Goal: Use online tool/utility: Utilize a website feature to perform a specific function

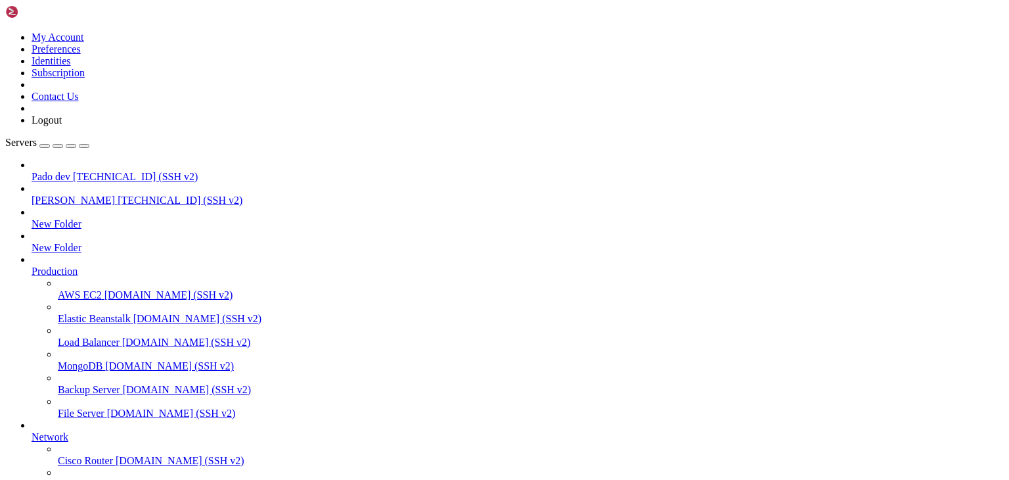
click at [76, 171] on span "[TECHNICAL_ID] (SSH v2)" at bounding box center [135, 176] width 125 height 11
click at [118, 195] on span "[TECHNICAL_ID] (SSH v2)" at bounding box center [180, 200] width 125 height 11
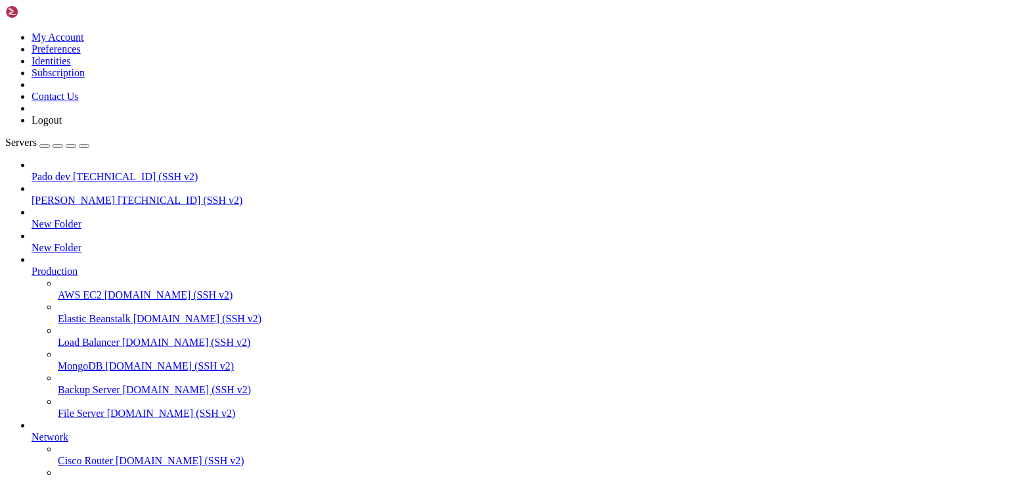
click at [118, 195] on span "[TECHNICAL_ID] (SSH v2)" at bounding box center [180, 200] width 125 height 11
drag, startPoint x: 104, startPoint y: 1188, endPoint x: 111, endPoint y: 1217, distance: 29.7
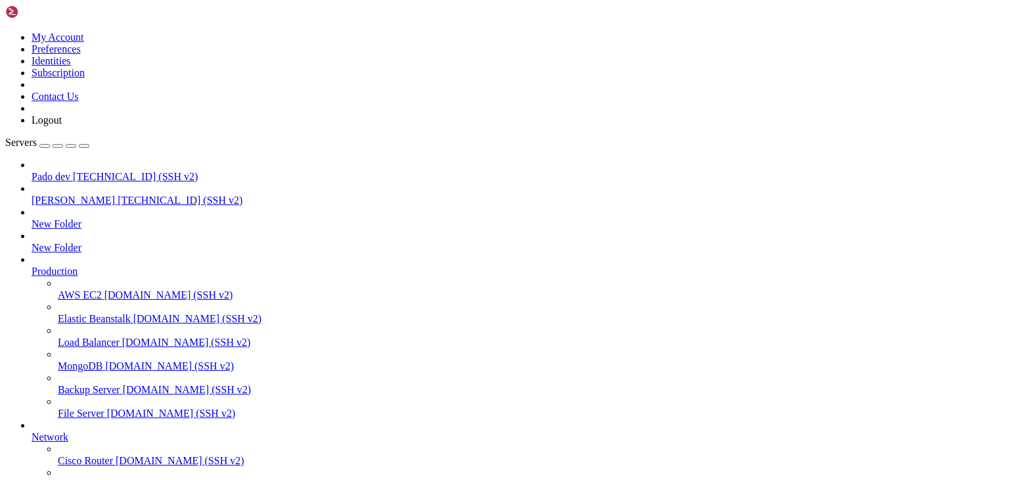
scroll to position [2443, 0]
